Goal: Register for event/course

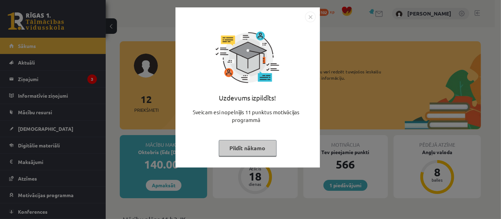
click at [314, 13] on img "Close" at bounding box center [310, 17] width 11 height 11
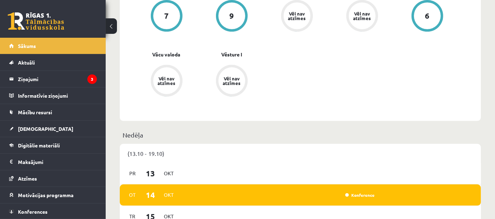
scroll to position [365, 0]
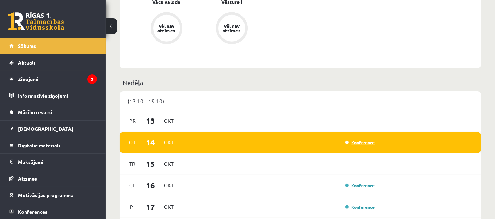
click at [359, 140] on link "Konference" at bounding box center [360, 143] width 30 height 6
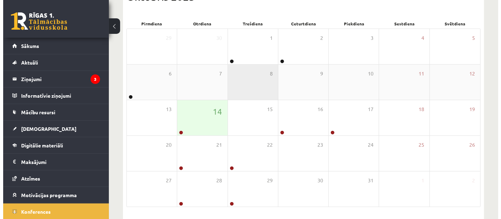
scroll to position [117, 0]
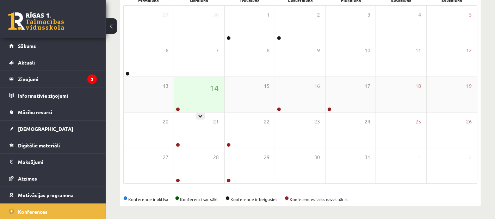
click at [202, 97] on div "14" at bounding box center [199, 94] width 50 height 35
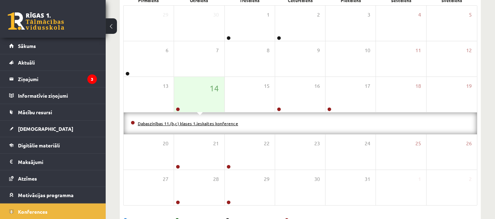
click at [203, 122] on link "Dabaszinības 11.(b,c) klases 1.ieskaites konference" at bounding box center [188, 123] width 100 height 6
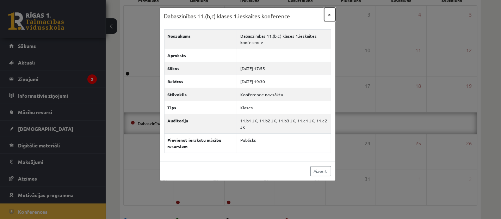
click at [329, 14] on button "×" at bounding box center [329, 14] width 11 height 13
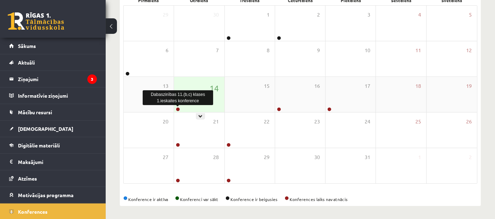
click at [179, 109] on link at bounding box center [178, 109] width 4 height 4
